Goal: Navigation & Orientation: Find specific page/section

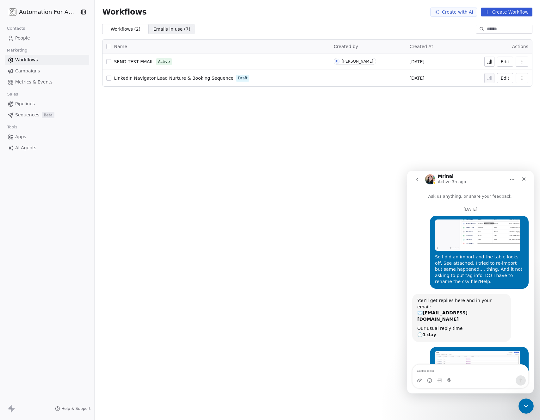
scroll to position [340, 0]
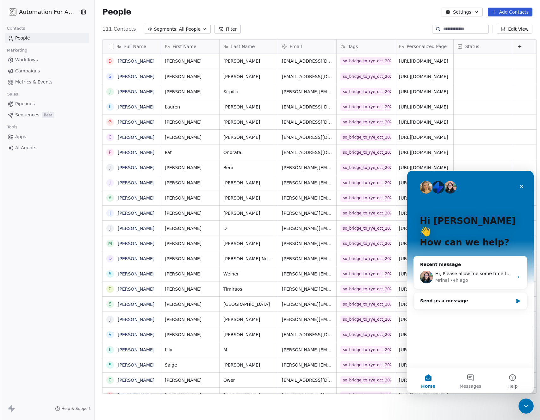
scroll to position [365, 445]
click at [25, 82] on span "Metrics & Events" at bounding box center [33, 82] width 37 height 7
